Goal: Information Seeking & Learning: Learn about a topic

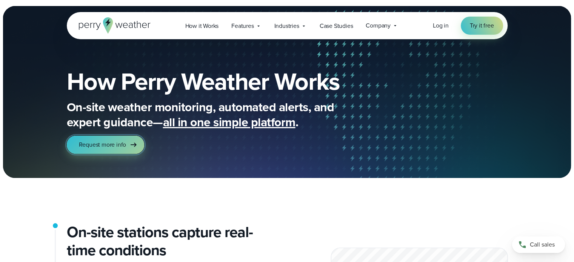
click at [133, 145] on icon at bounding box center [133, 144] width 9 height 9
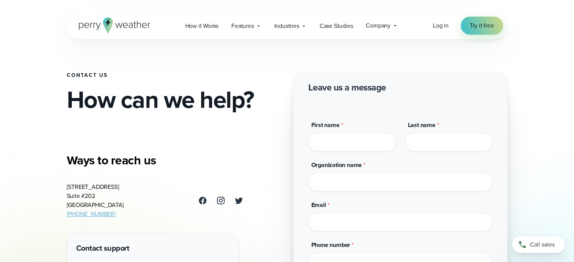
scroll to position [38, 0]
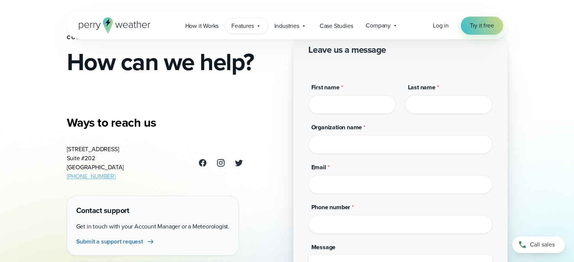
click at [262, 23] on div "Features Explore All Features Explore Perry Weather's on-site weather hardware …" at bounding box center [246, 25] width 43 height 15
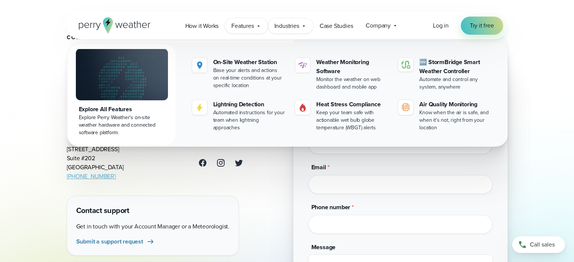
click at [288, 21] on div "Industries Featured Case Study How PGA of America is Prioritizing Golfer Safety…" at bounding box center [290, 25] width 45 height 15
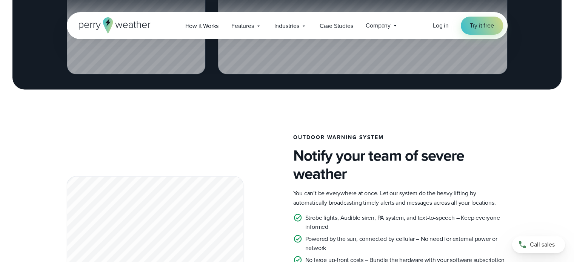
scroll to position [1321, 0]
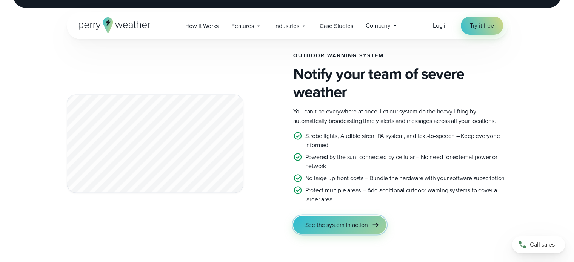
click at [361, 228] on span "See the system in action" at bounding box center [336, 224] width 63 height 9
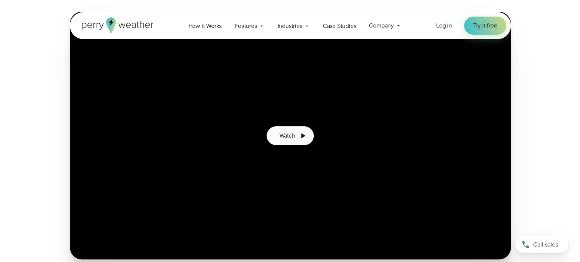
scroll to position [151, 0]
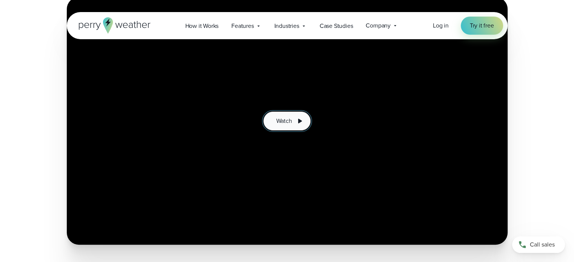
click at [283, 119] on span "Watch" at bounding box center [284, 121] width 16 height 9
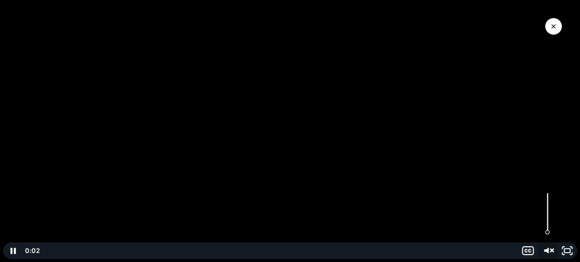
click at [548, 251] on icon "Unmute" at bounding box center [546, 251] width 23 height 20
click at [220, 166] on div at bounding box center [290, 131] width 580 height 262
click at [9, 250] on icon "Play Video" at bounding box center [13, 251] width 23 height 20
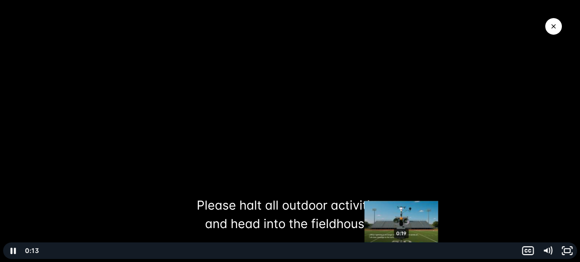
click at [401, 251] on div "0:19" at bounding box center [279, 251] width 467 height 17
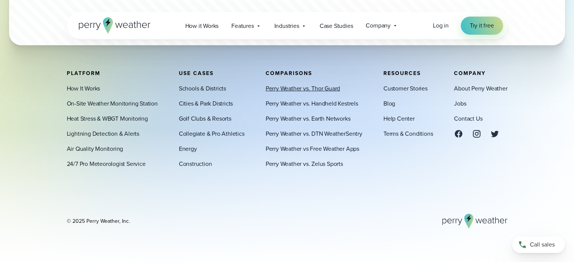
scroll to position [2472, 0]
